Goal: Task Accomplishment & Management: Use online tool/utility

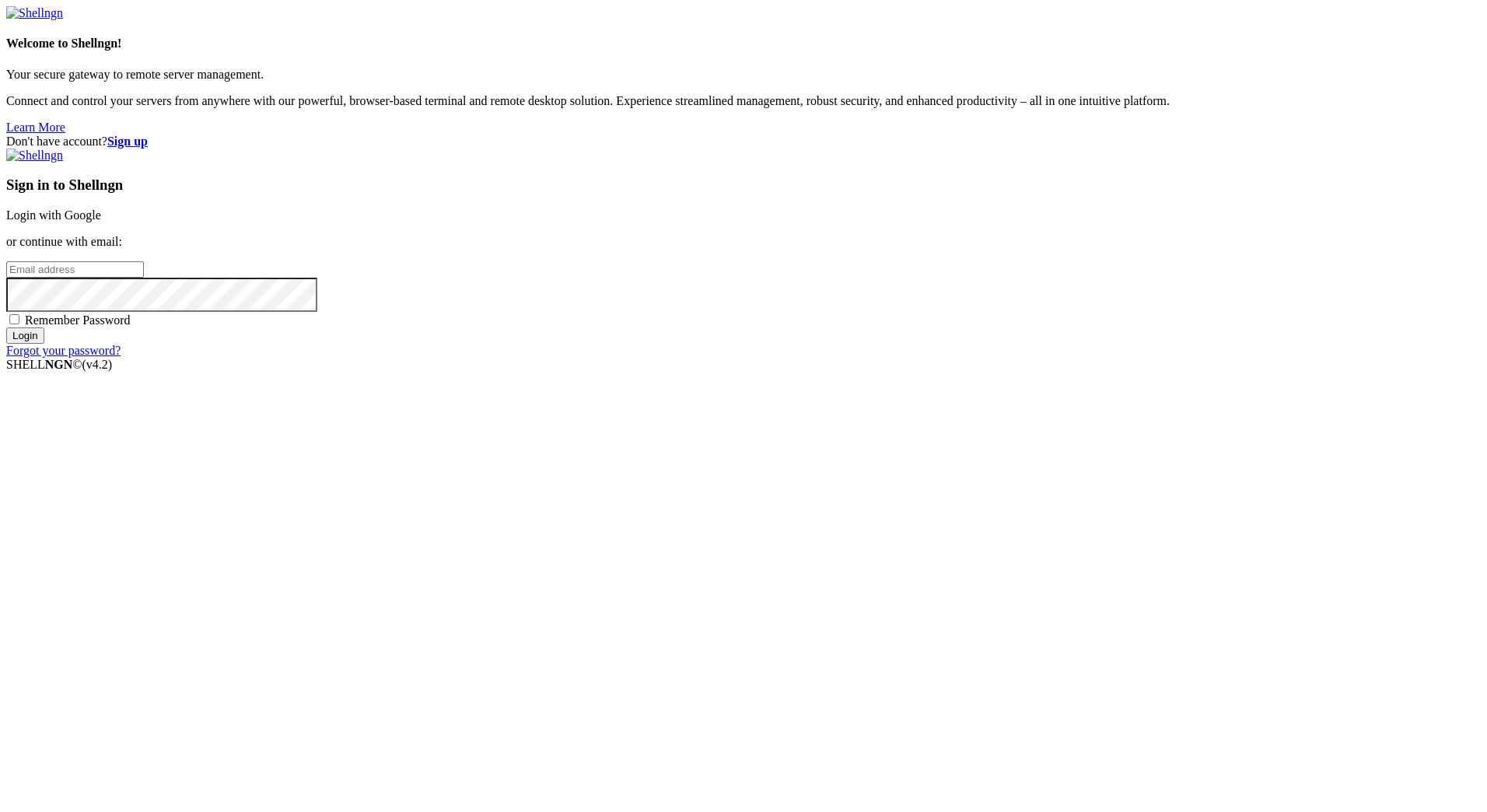
drag, startPoint x: 896, startPoint y: 305, endPoint x: 907, endPoint y: 319, distance: 17.8
click at [896, 305] on div "Sign in to Shellngn Login with Google or continue with email: Remember Password…" at bounding box center [744, 253] width 1475 height 210
click at [101, 222] on link "Login with Google" at bounding box center [53, 215] width 95 height 13
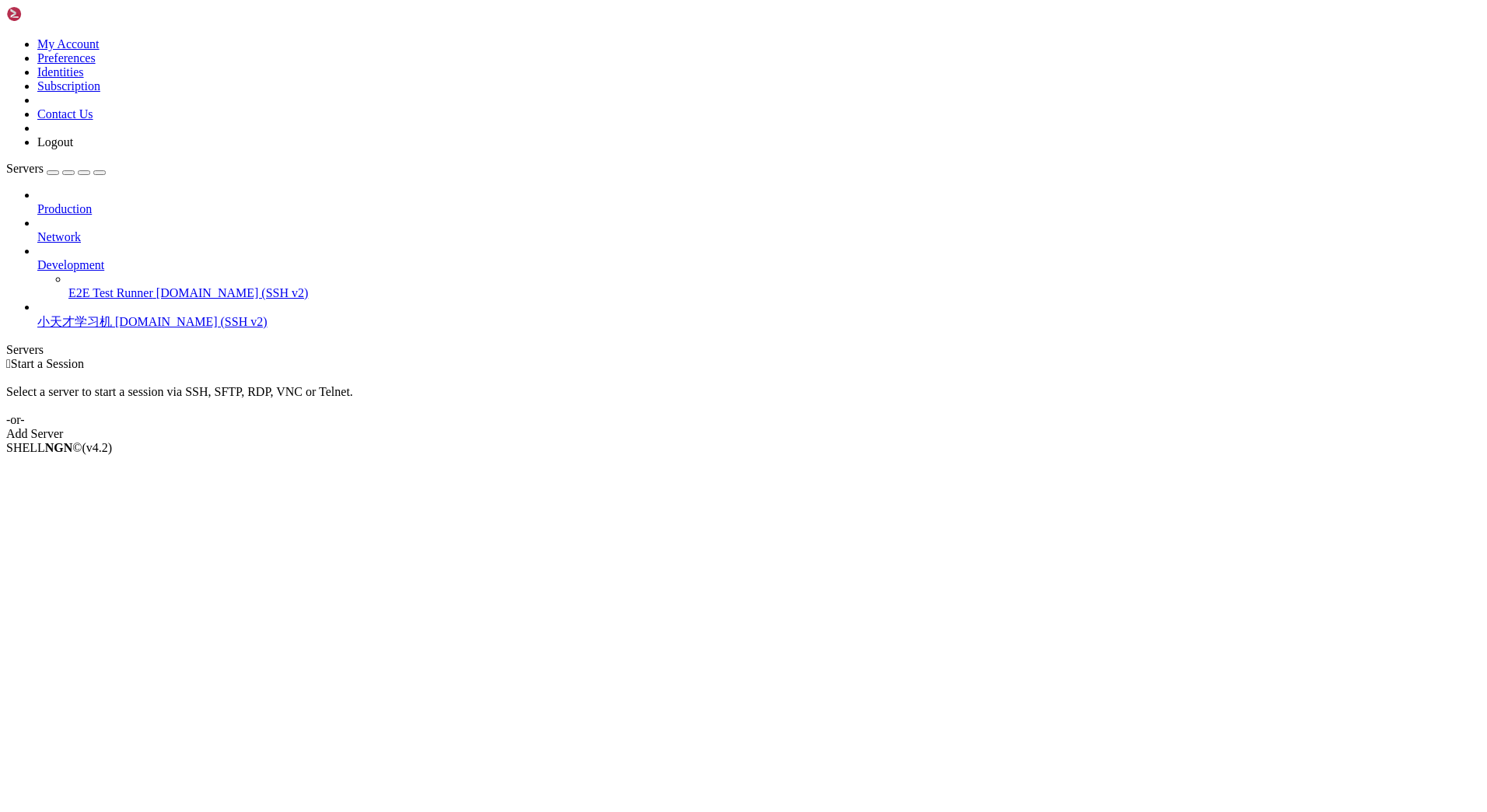
click at [110, 315] on span "小天才学习机" at bounding box center [75, 321] width 75 height 13
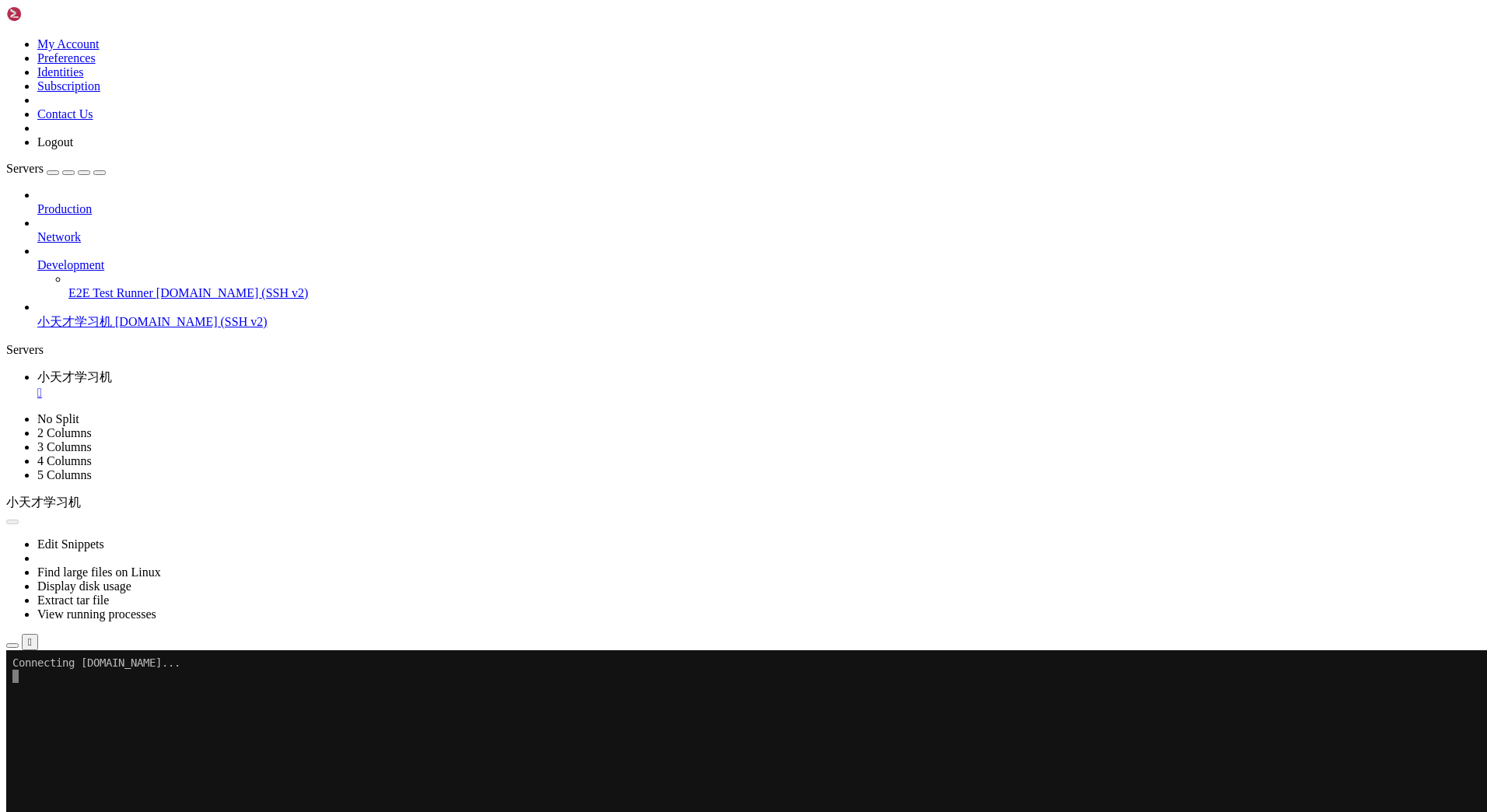
click at [12, 645] on icon "button" at bounding box center [12, 645] width 0 height 0
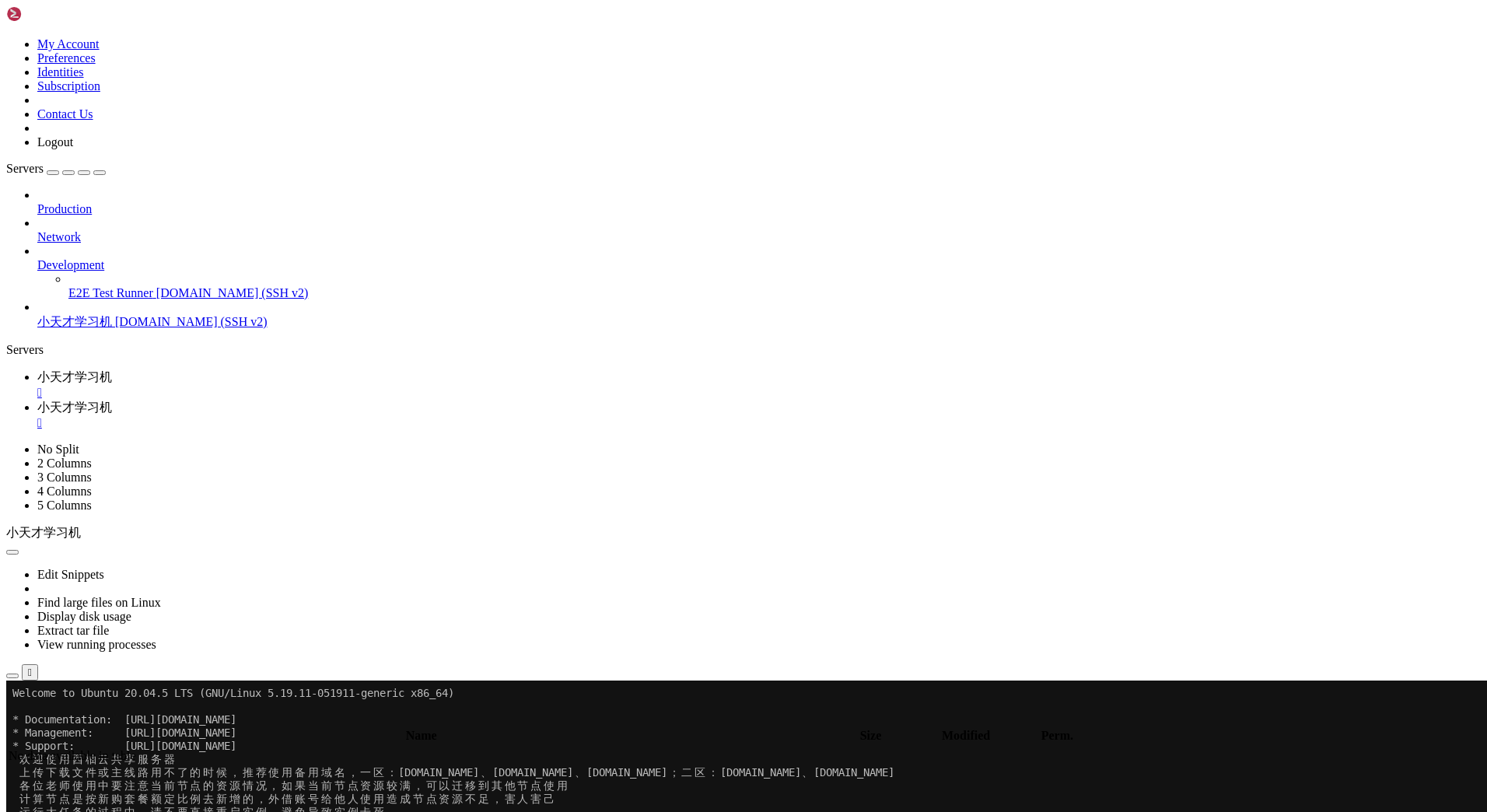
type input "/home/[PERSON_NAME]"
drag, startPoint x: 1285, startPoint y: 52, endPoint x: 1297, endPoint y: 188, distance: 136.5
click at [169, 722] on div "submit" at bounding box center [169, 722] width 0 height 0
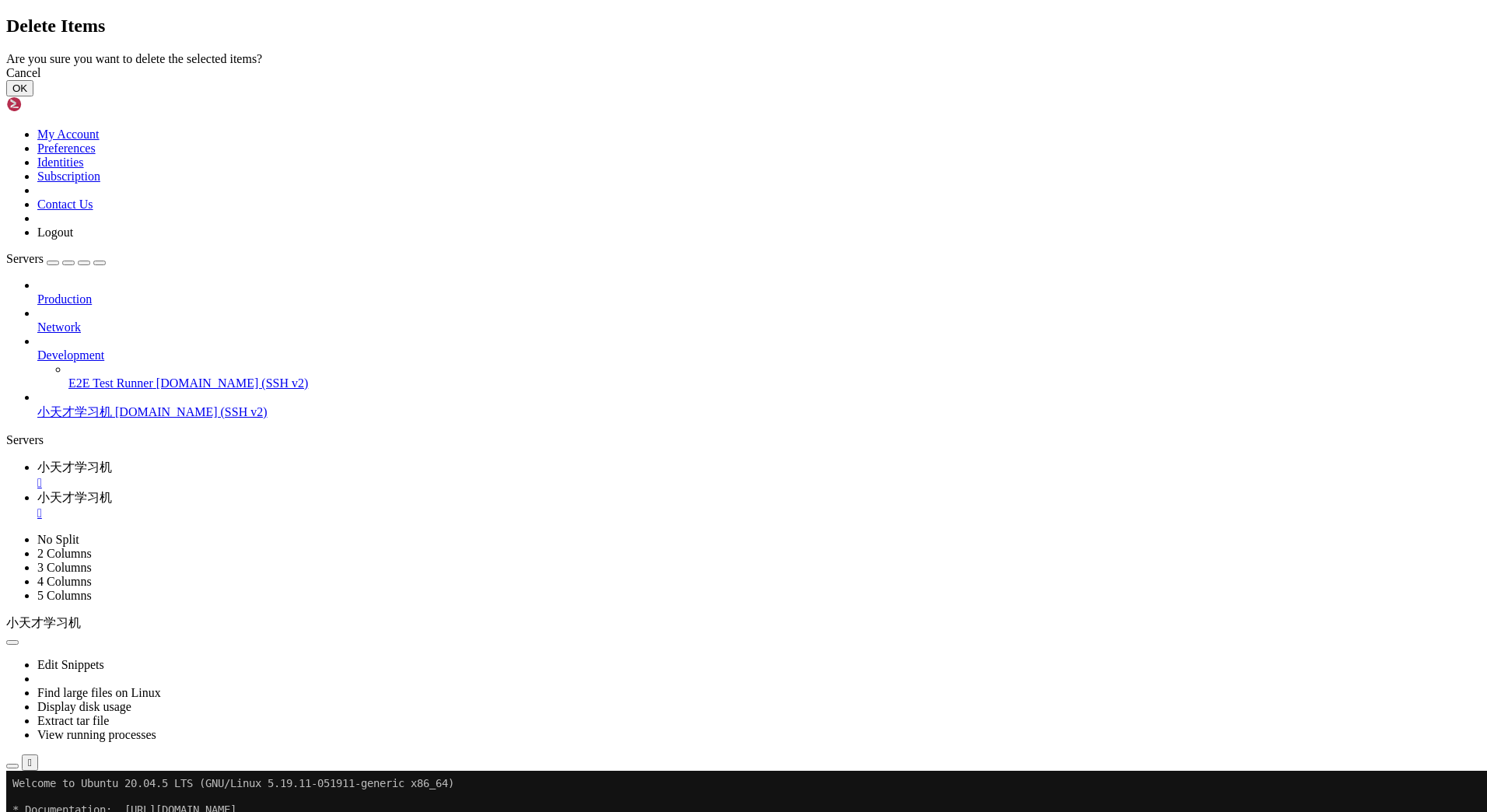
click at [33, 97] on button "OK" at bounding box center [19, 88] width 27 height 17
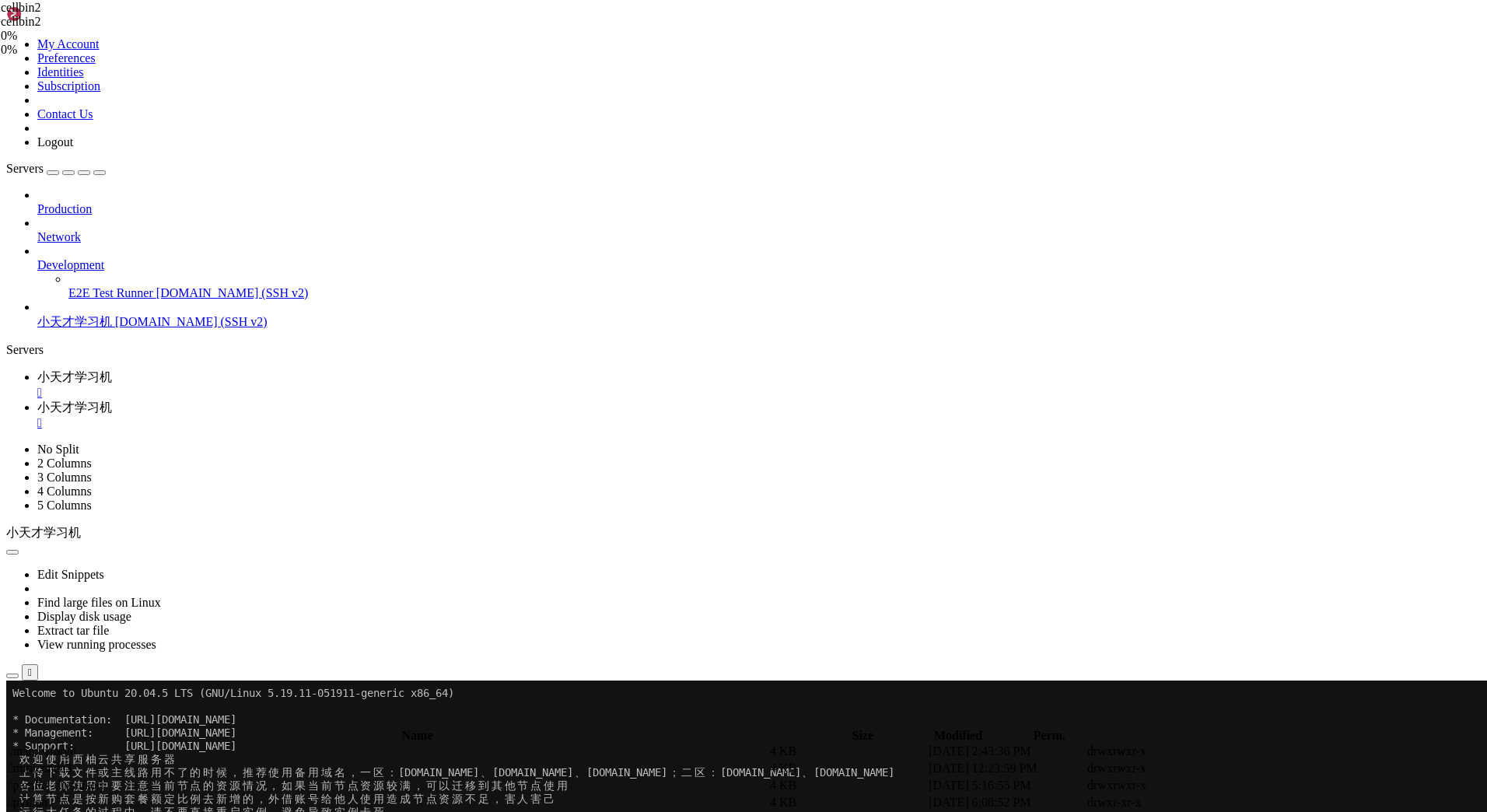
click at [897, 728] on th "Size" at bounding box center [863, 735] width 69 height 16
click at [1017, 728] on th "Modified" at bounding box center [957, 735] width 119 height 16
